Goal: Find specific page/section: Find specific page/section

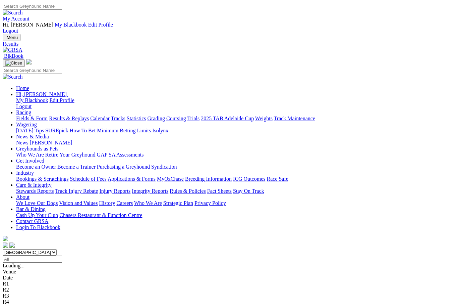
click at [25, 115] on link "Fields & Form" at bounding box center [32, 118] width 32 height 6
click at [15, 299] on link "F" at bounding box center [13, 302] width 3 height 6
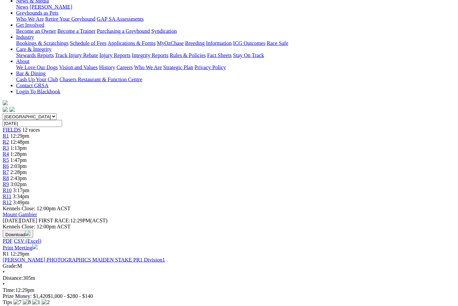
scroll to position [141, 0]
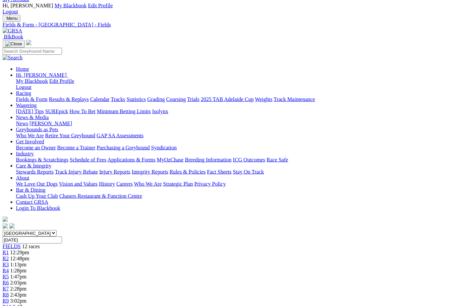
scroll to position [0, 2]
